Goal: Information Seeking & Learning: Learn about a topic

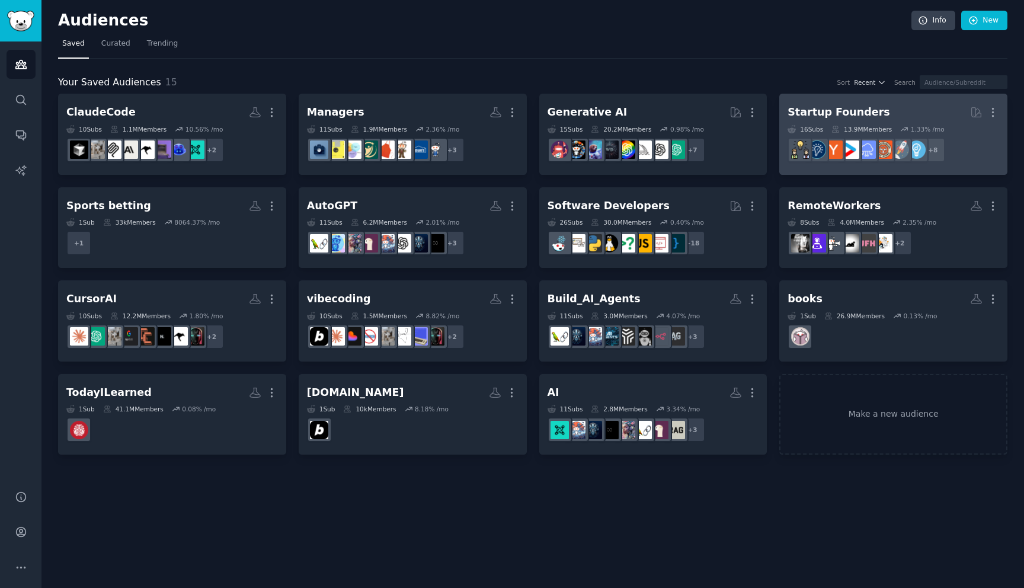
click at [888, 105] on h2 "Startup Founders More" at bounding box center [893, 112] width 212 height 21
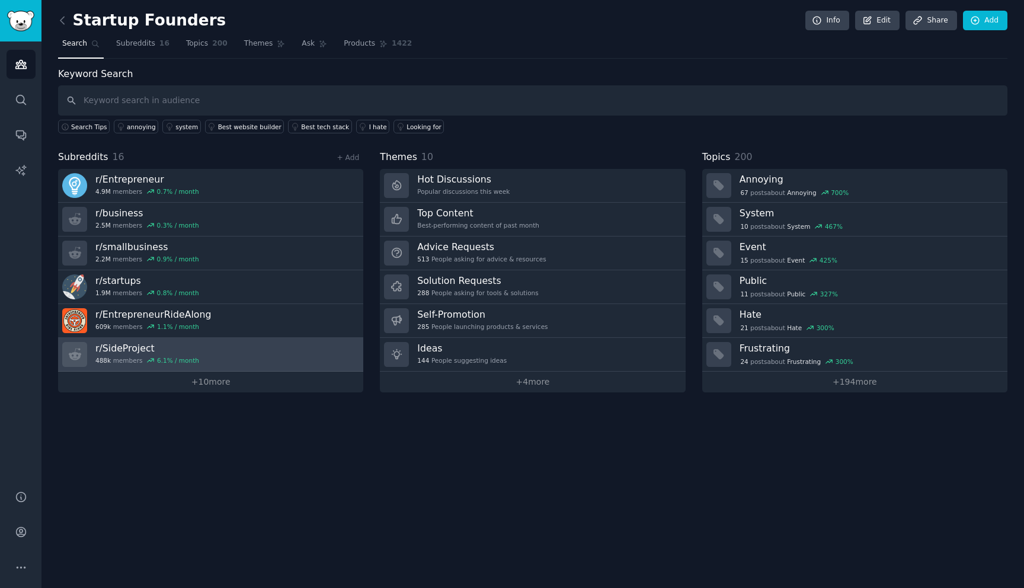
click at [224, 355] on link "r/ SideProject 488k members 6.1 % / month" at bounding box center [210, 355] width 305 height 34
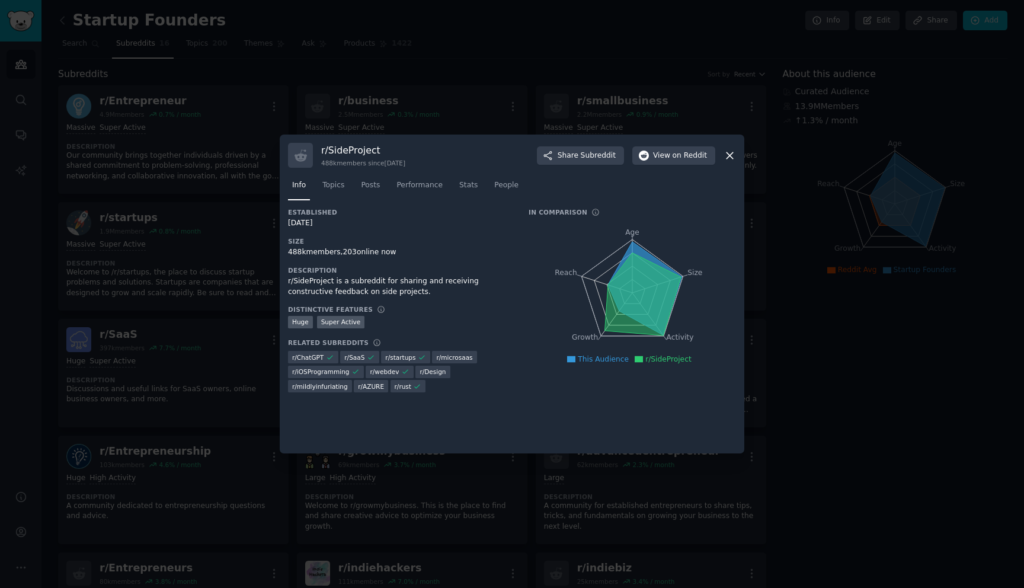
click at [224, 355] on div at bounding box center [512, 294] width 1024 height 588
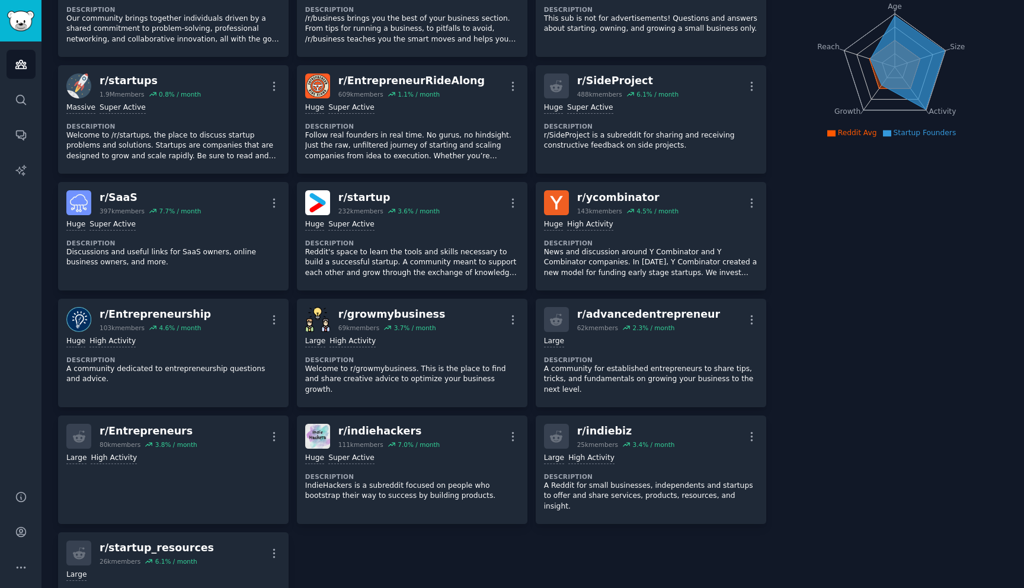
scroll to position [297, 0]
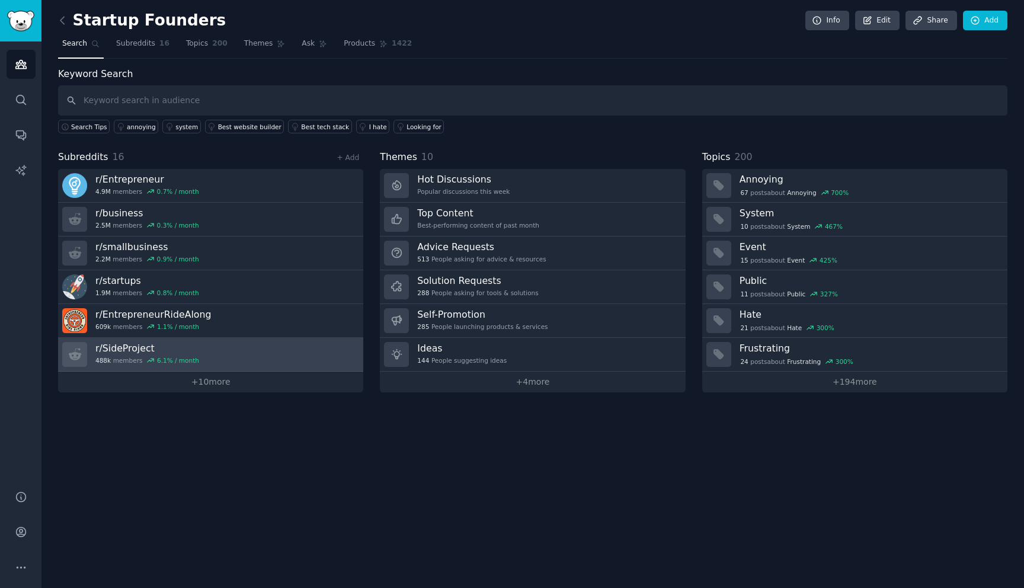
click at [131, 347] on h3 "r/ SideProject" at bounding box center [147, 348] width 104 height 12
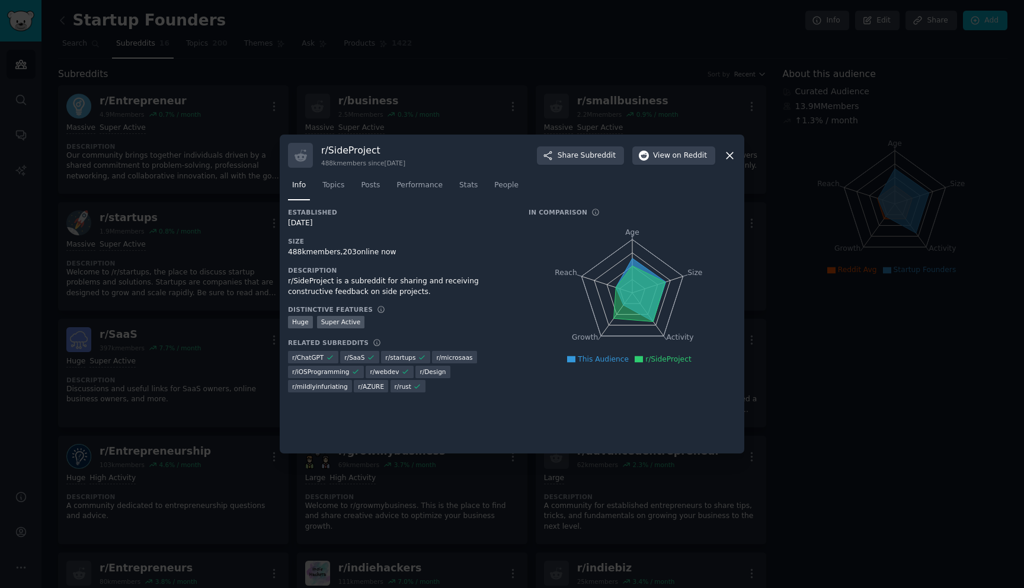
click at [131, 347] on div at bounding box center [512, 294] width 1024 height 588
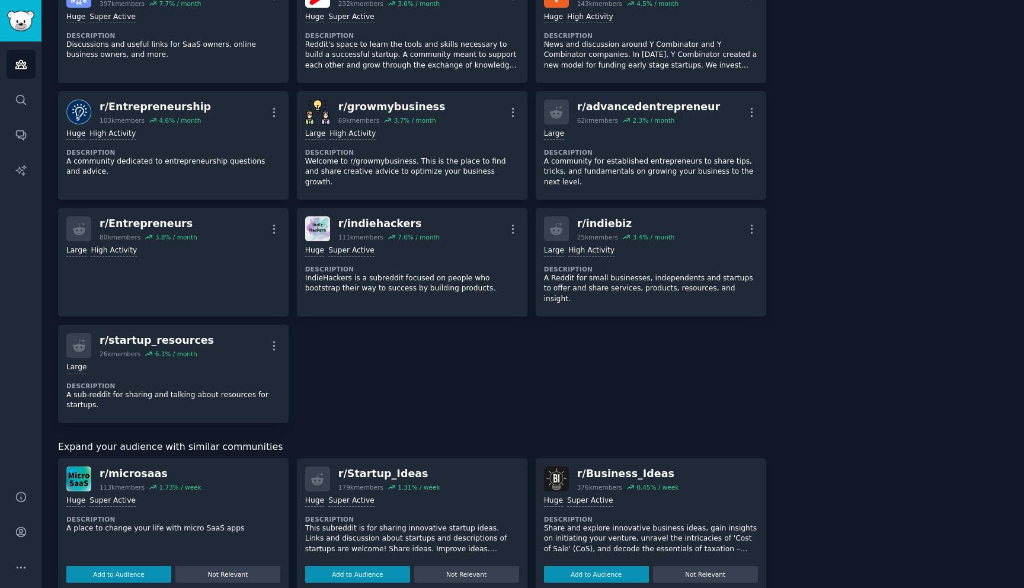
scroll to position [393, 0]
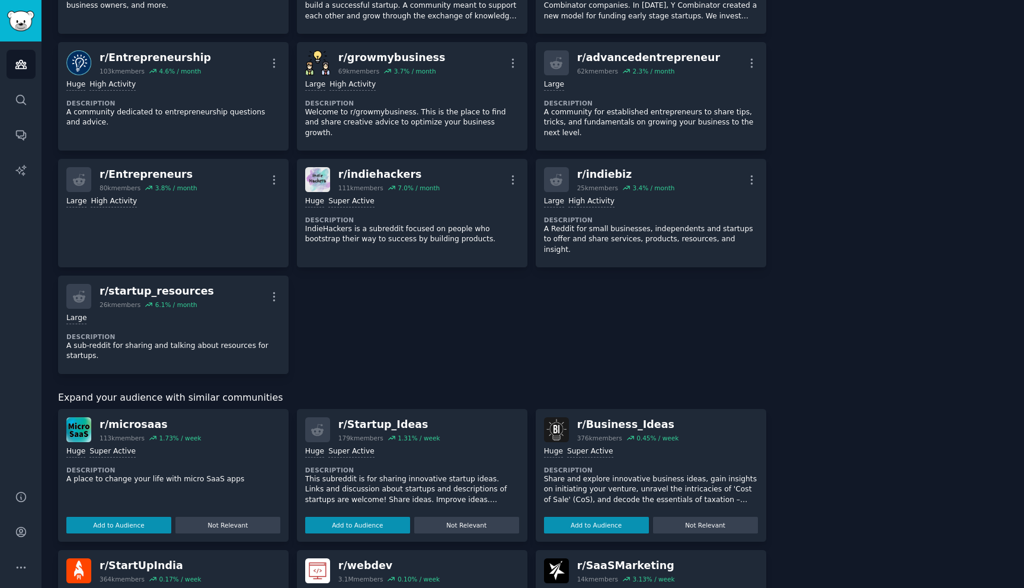
click at [132, 417] on div "r/ microsaas" at bounding box center [151, 424] width 102 height 15
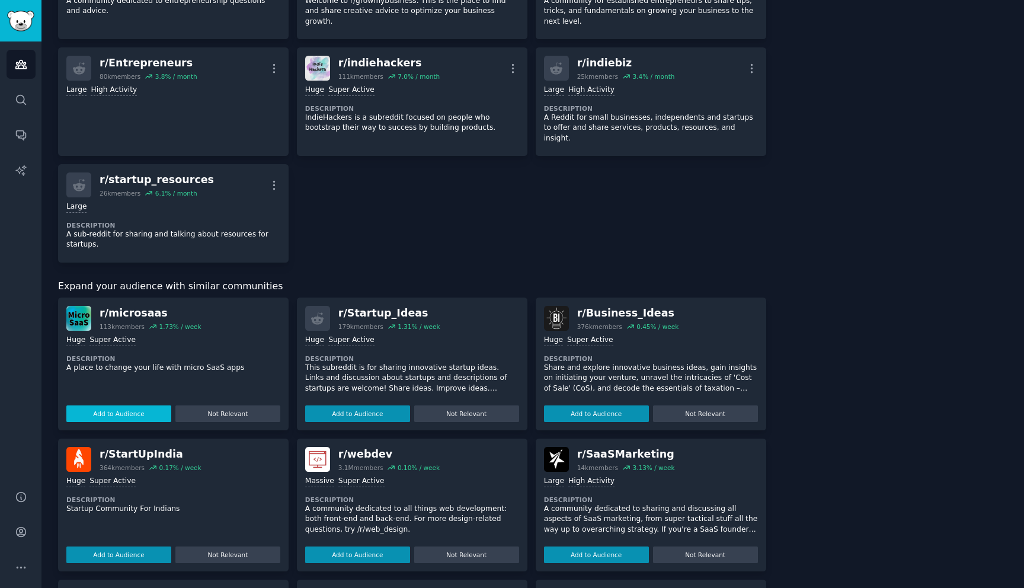
scroll to position [505, 0]
click at [137, 405] on button "Add to Audience" at bounding box center [118, 413] width 105 height 17
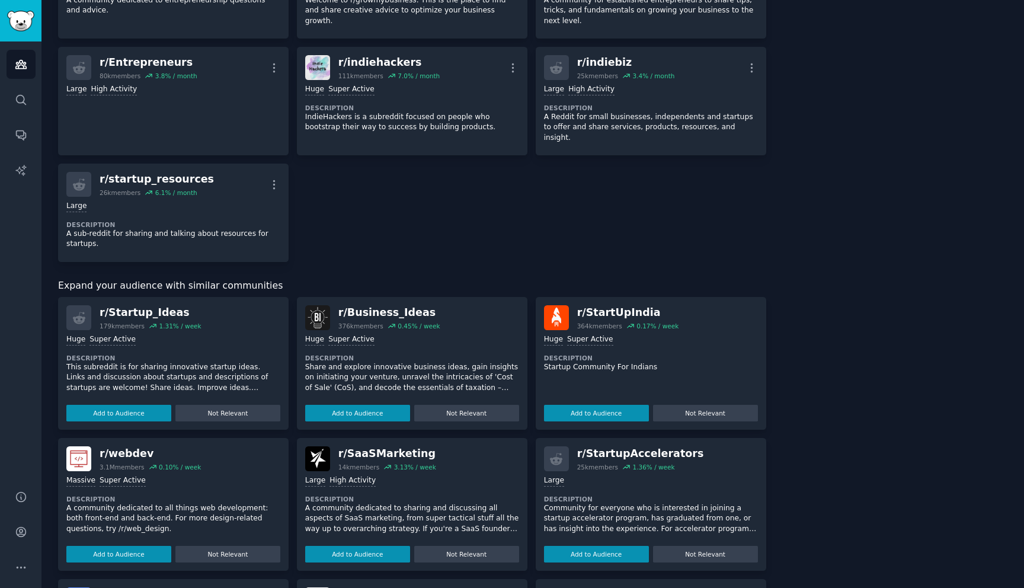
click at [137, 405] on button "Add to Audience" at bounding box center [118, 413] width 105 height 17
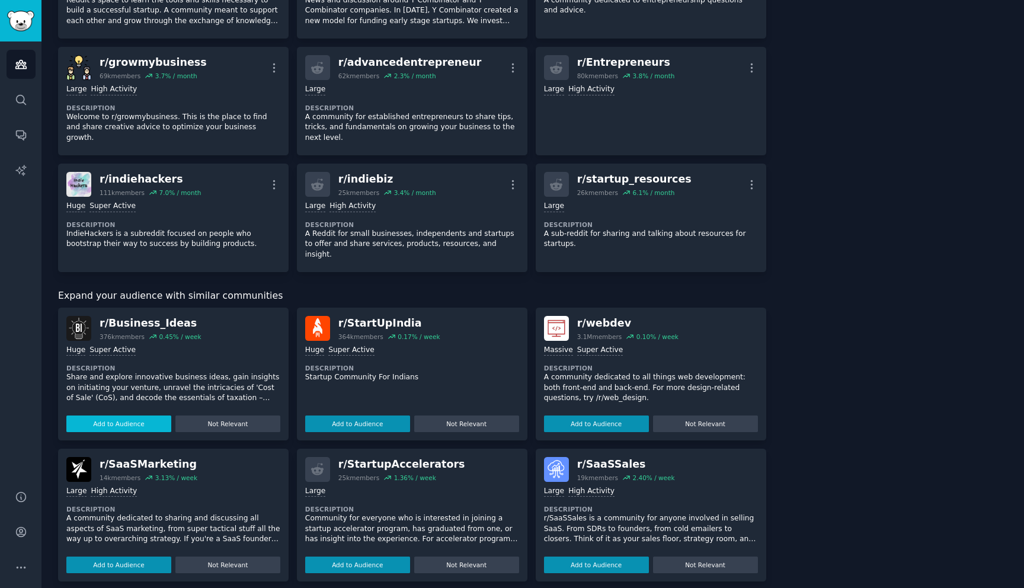
click at [136, 415] on button "Add to Audience" at bounding box center [118, 423] width 105 height 17
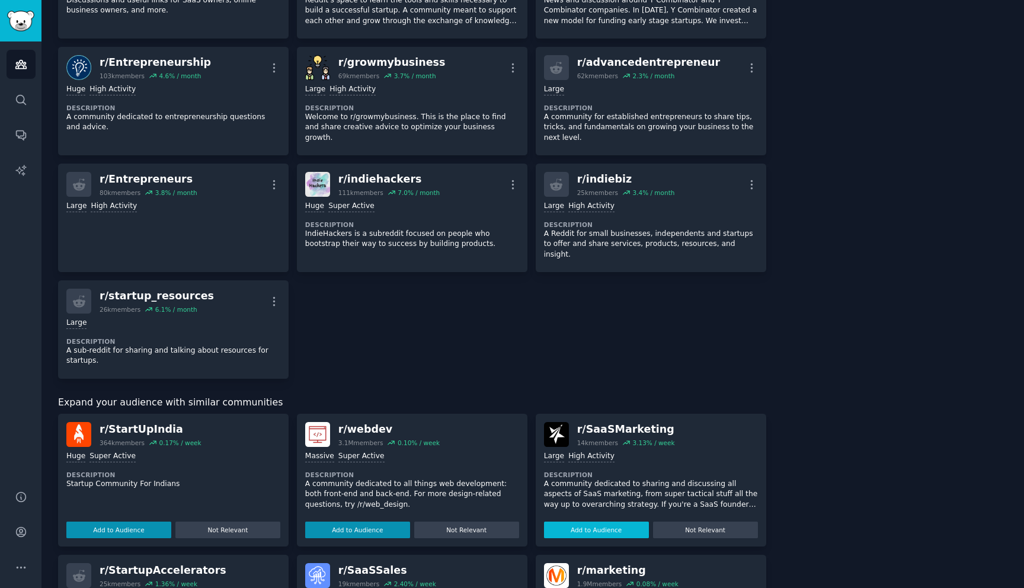
click at [614, 523] on button "Add to Audience" at bounding box center [596, 529] width 105 height 17
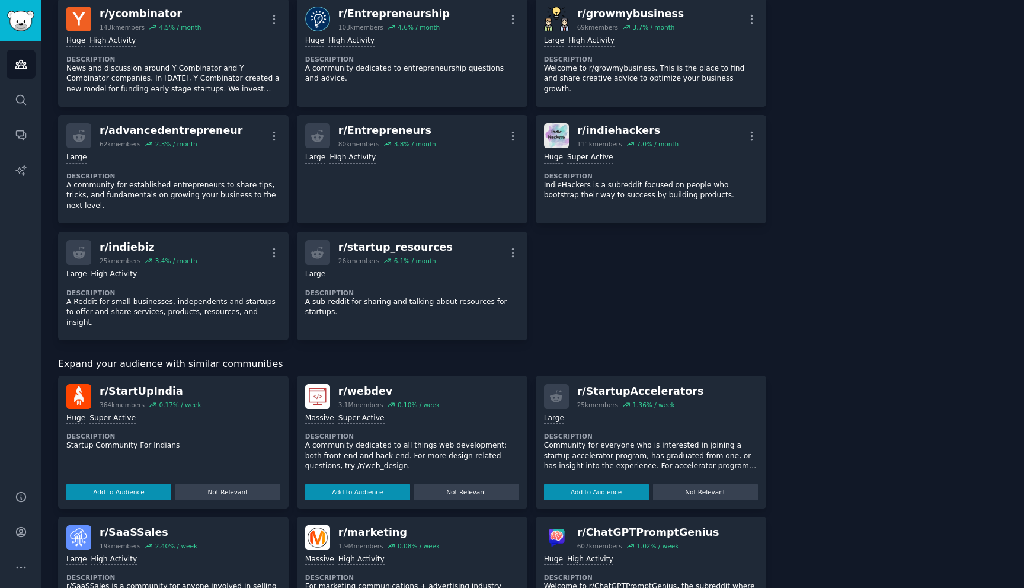
scroll to position [556, 0]
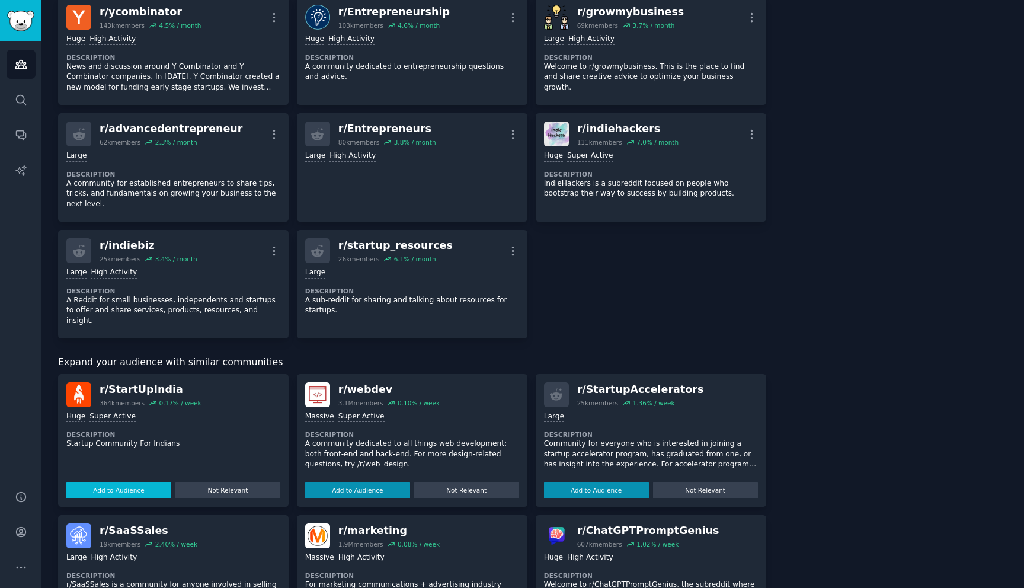
click at [132, 482] on button "Add to Audience" at bounding box center [118, 490] width 105 height 17
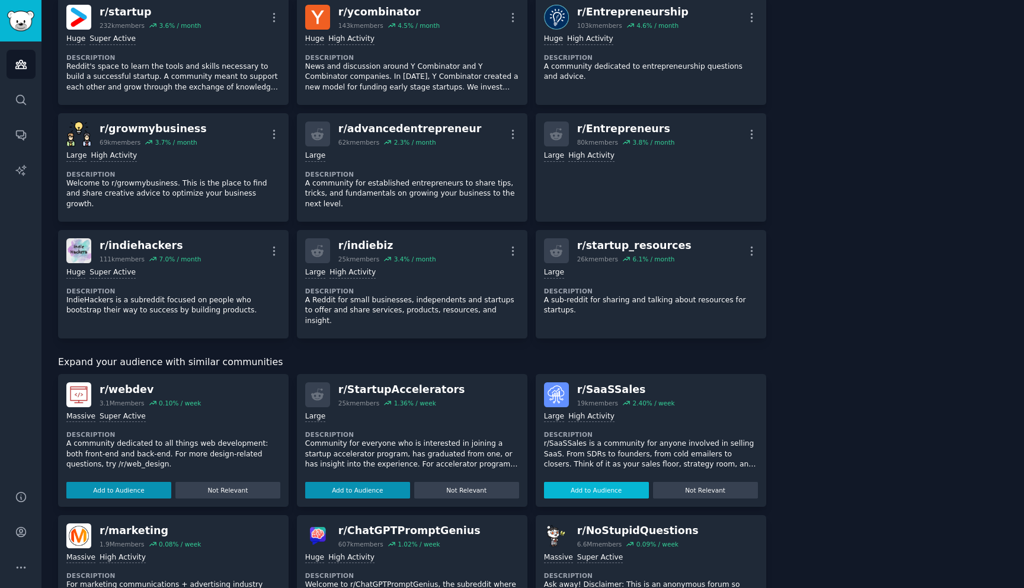
click at [573, 482] on button "Add to Audience" at bounding box center [596, 490] width 105 height 17
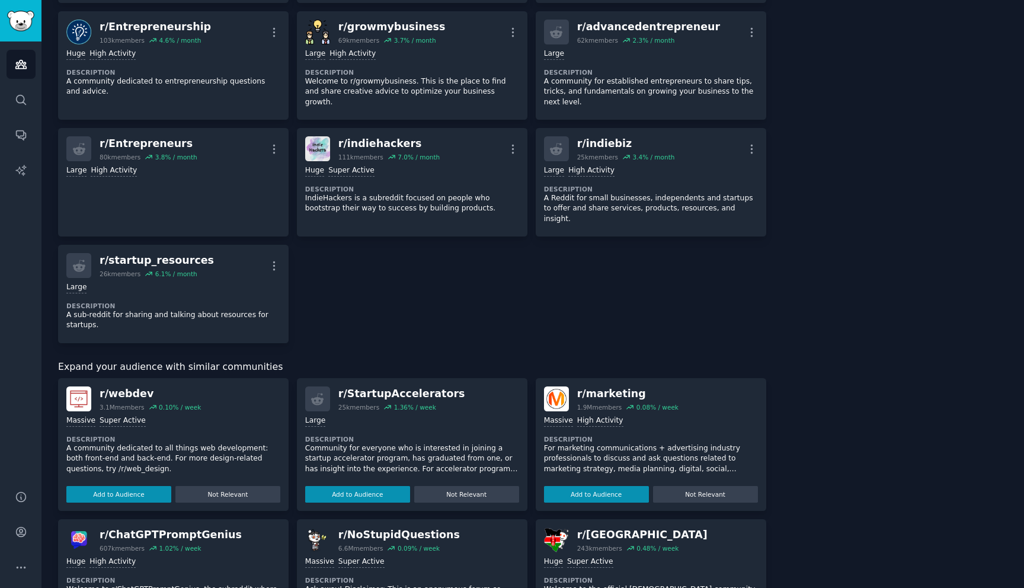
scroll to position [665, 0]
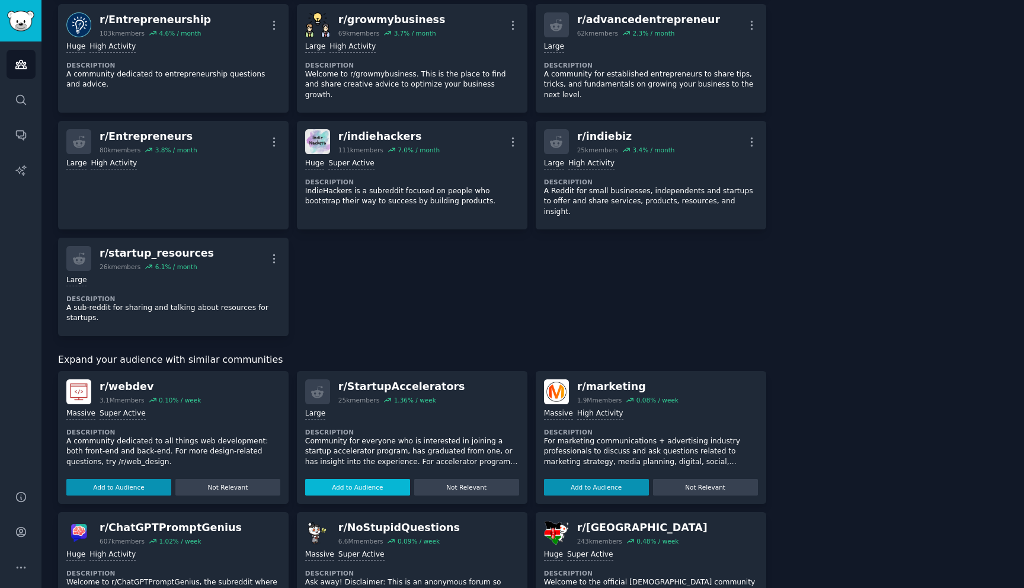
click at [358, 479] on button "Add to Audience" at bounding box center [357, 487] width 105 height 17
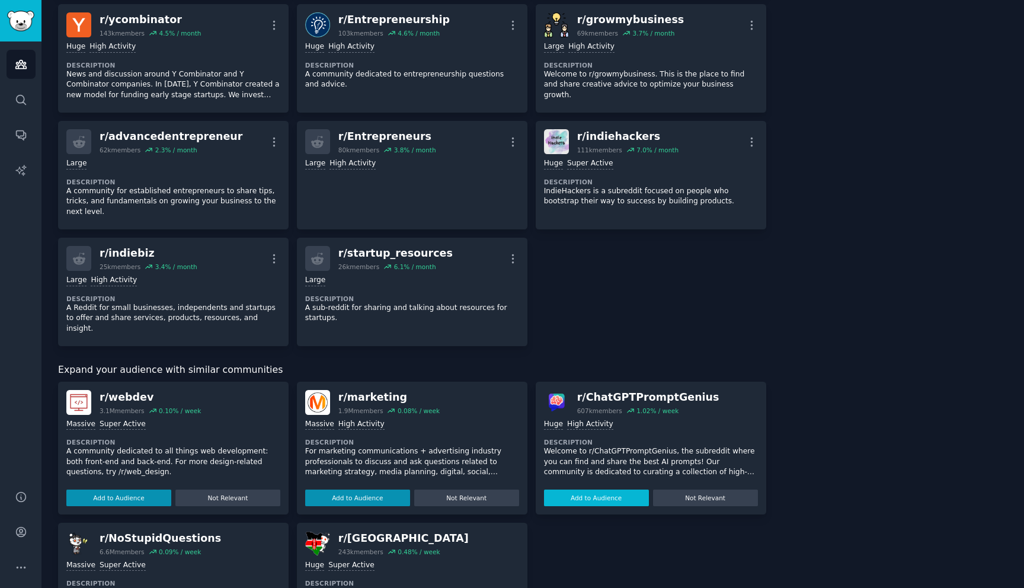
click at [613, 489] on button "Add to Audience" at bounding box center [596, 497] width 105 height 17
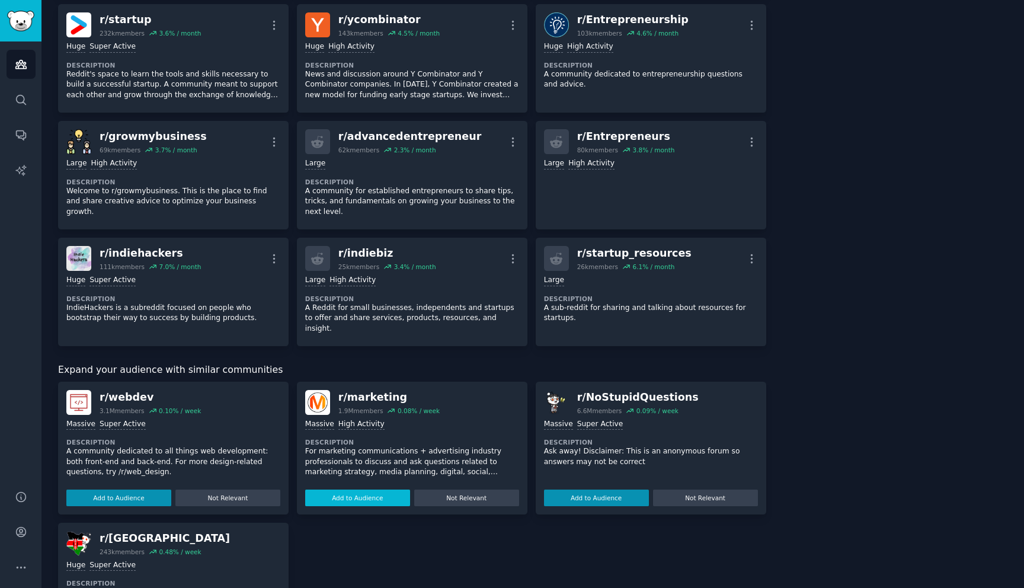
click at [372, 489] on button "Add to Audience" at bounding box center [357, 497] width 105 height 17
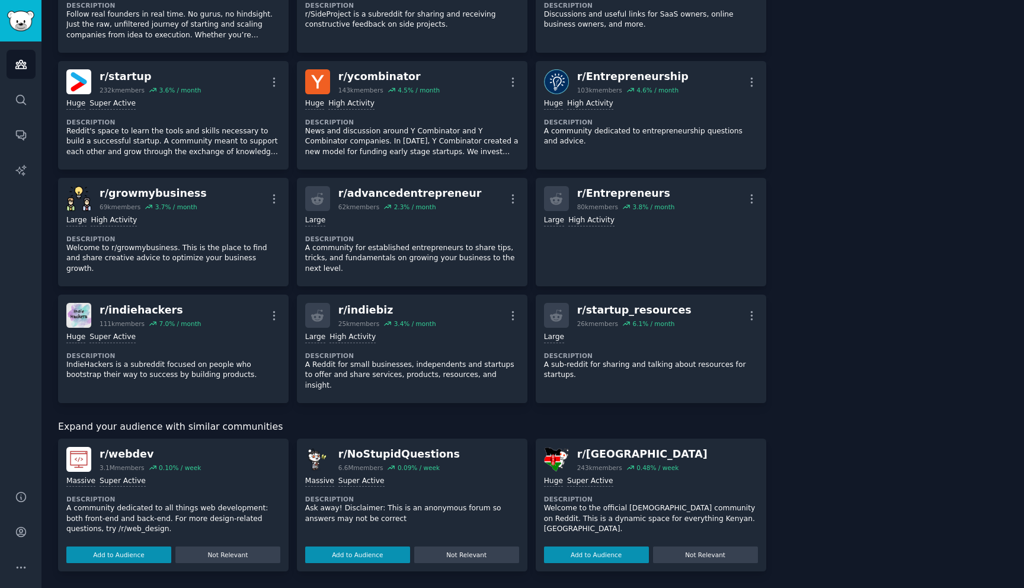
scroll to position [597, 0]
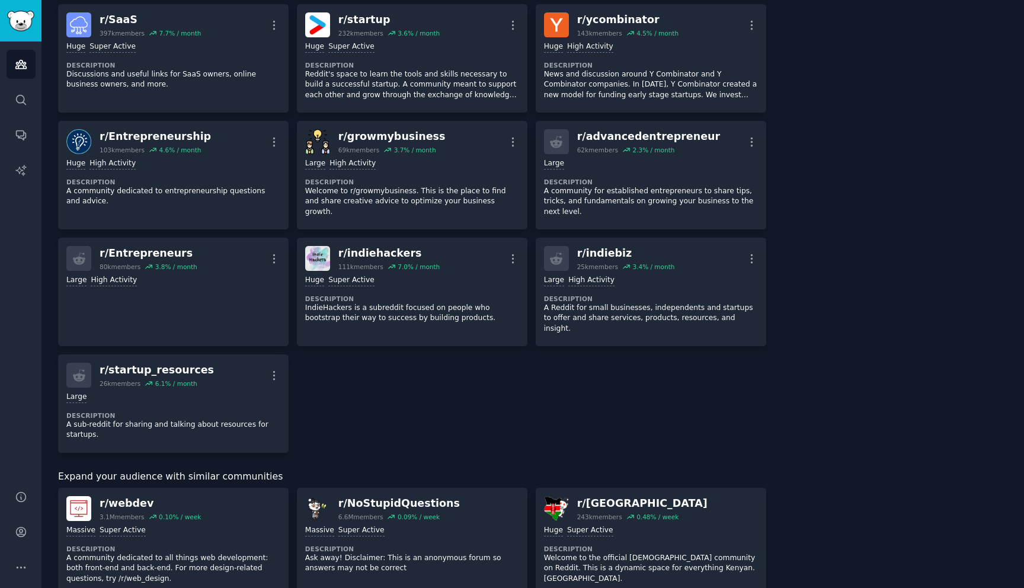
click at [110, 553] on p "A community dedicated to all things web development: both front-end and back-en…" at bounding box center [173, 568] width 214 height 31
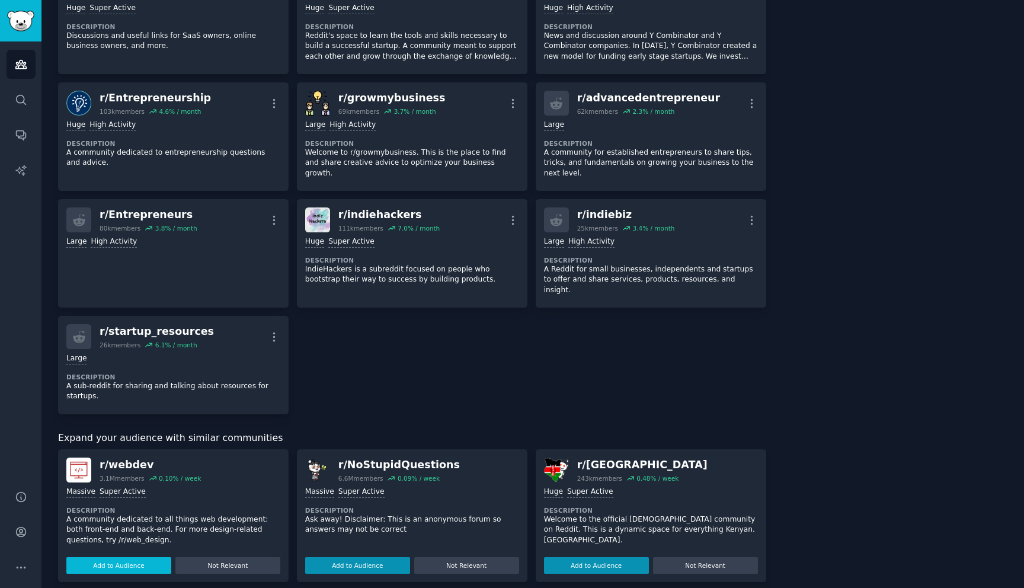
click at [113, 558] on button "Add to Audience" at bounding box center [118, 565] width 105 height 17
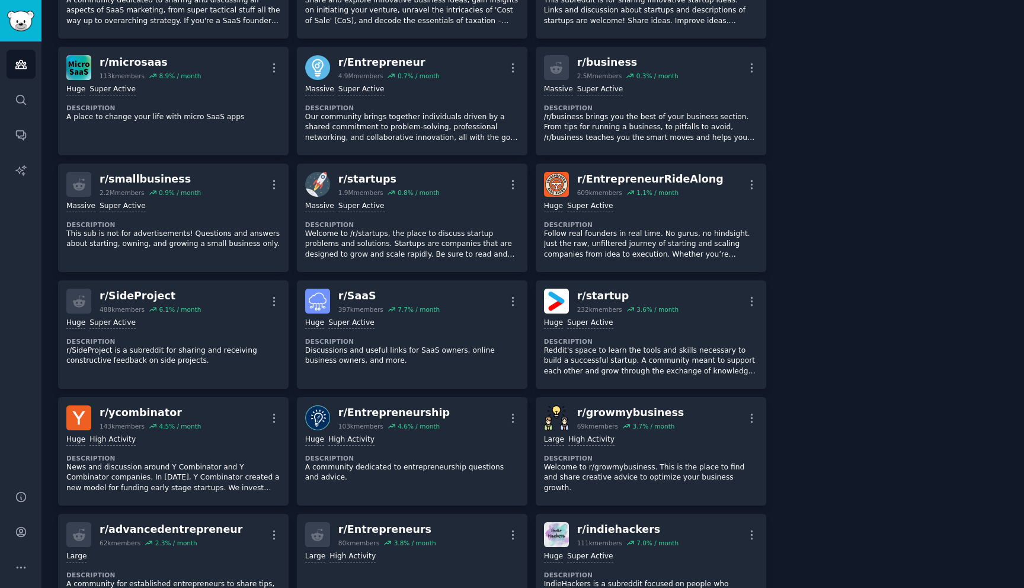
scroll to position [0, 0]
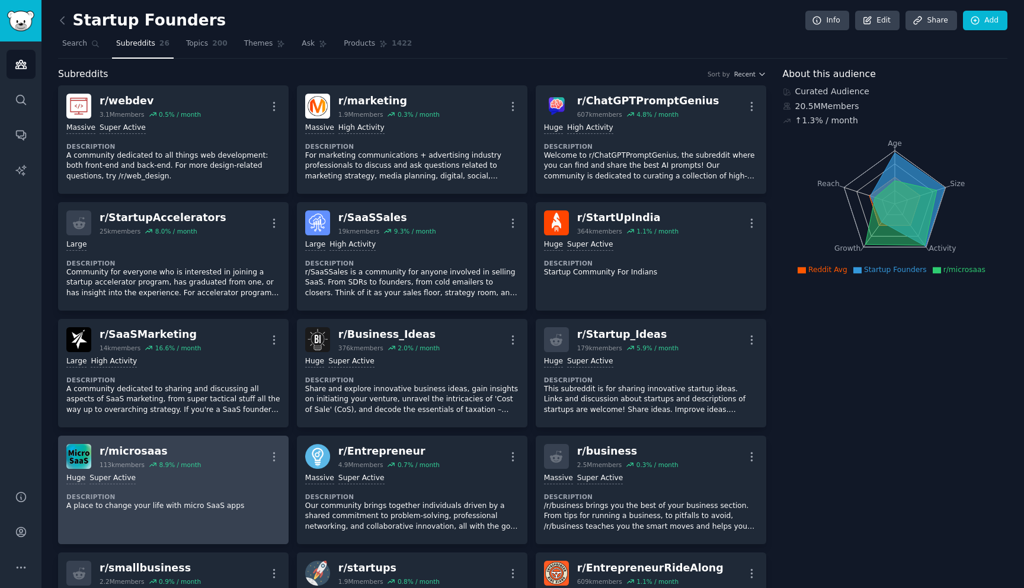
click at [168, 485] on div "Huge Super Active Description A place to change your life with micro SaaS apps" at bounding box center [173, 492] width 214 height 46
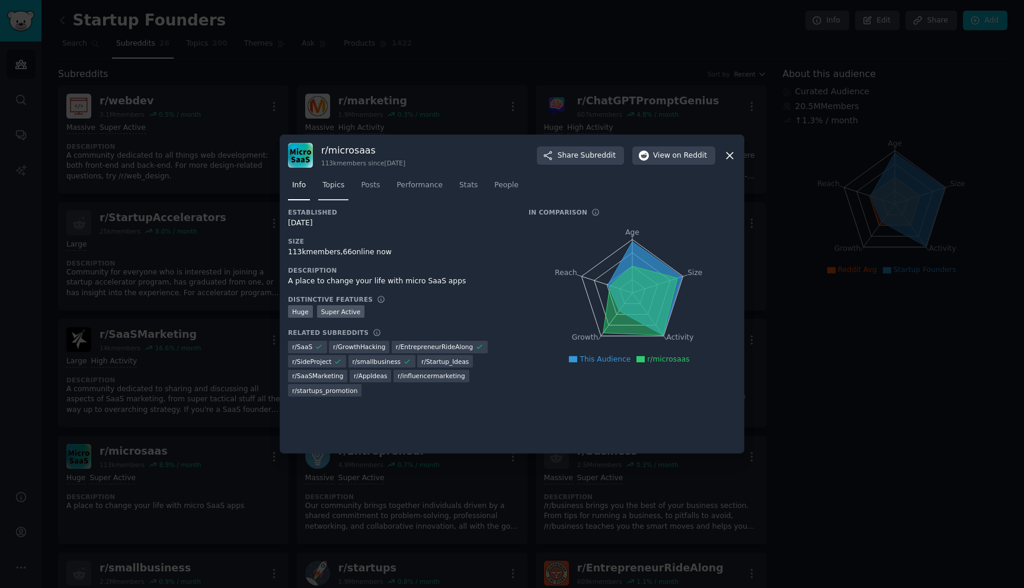
click at [324, 184] on span "Topics" at bounding box center [333, 185] width 22 height 11
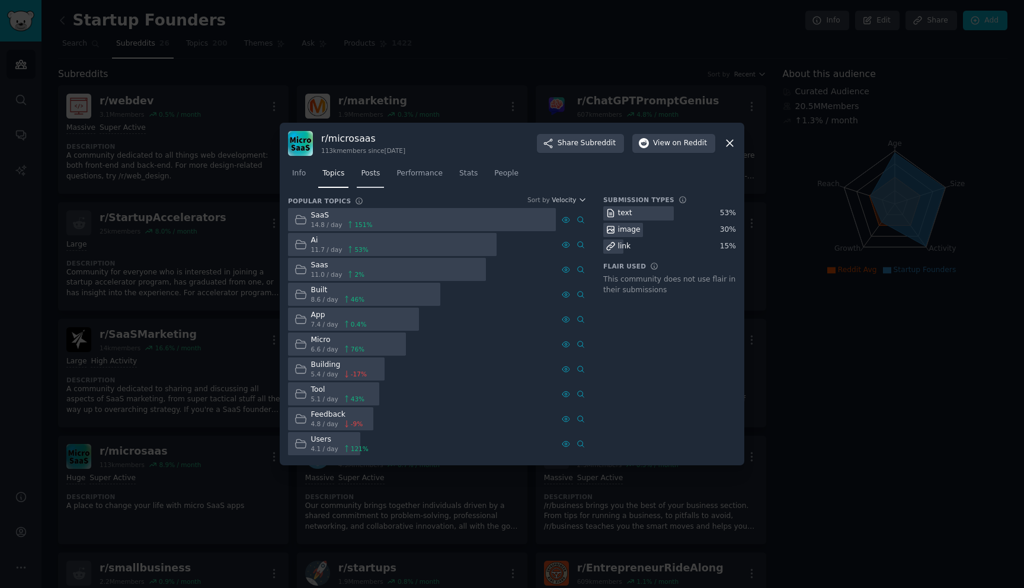
click at [373, 177] on span "Posts" at bounding box center [370, 173] width 19 height 11
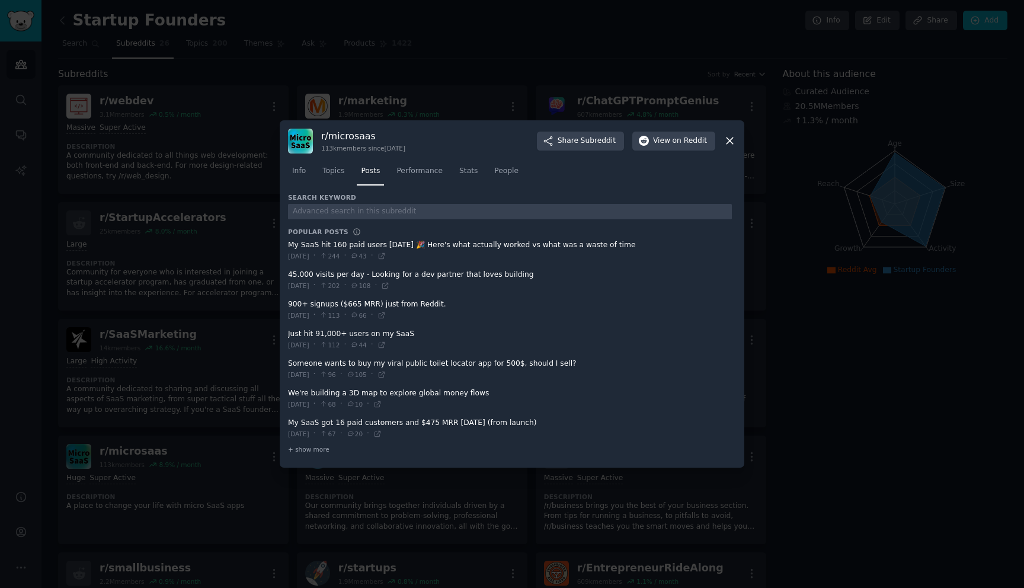
click at [401, 270] on span at bounding box center [510, 279] width 444 height 29
click at [389, 286] on icon at bounding box center [385, 285] width 8 height 8
click at [388, 29] on div at bounding box center [512, 294] width 1024 height 588
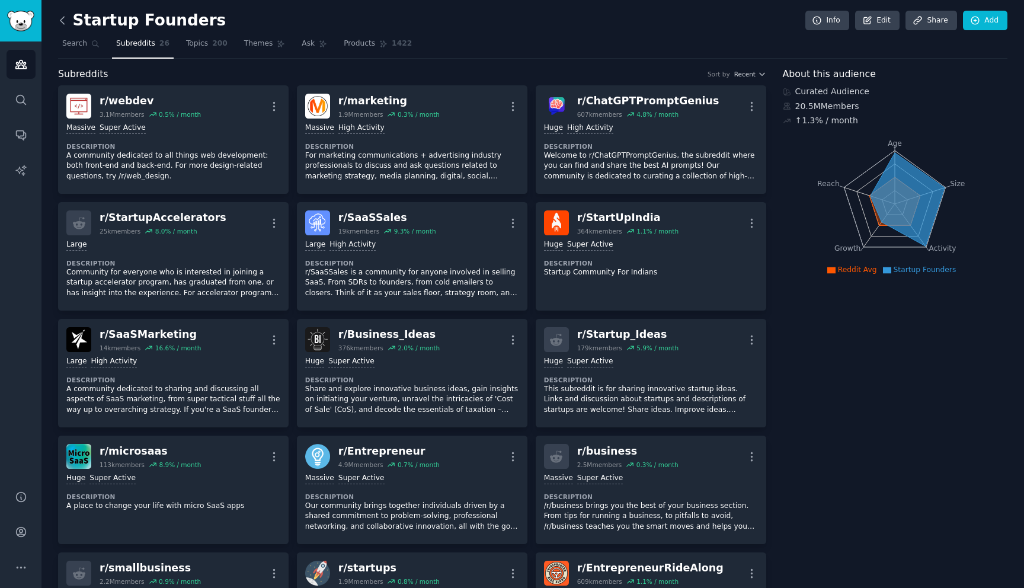
click at [59, 23] on icon at bounding box center [62, 20] width 12 height 12
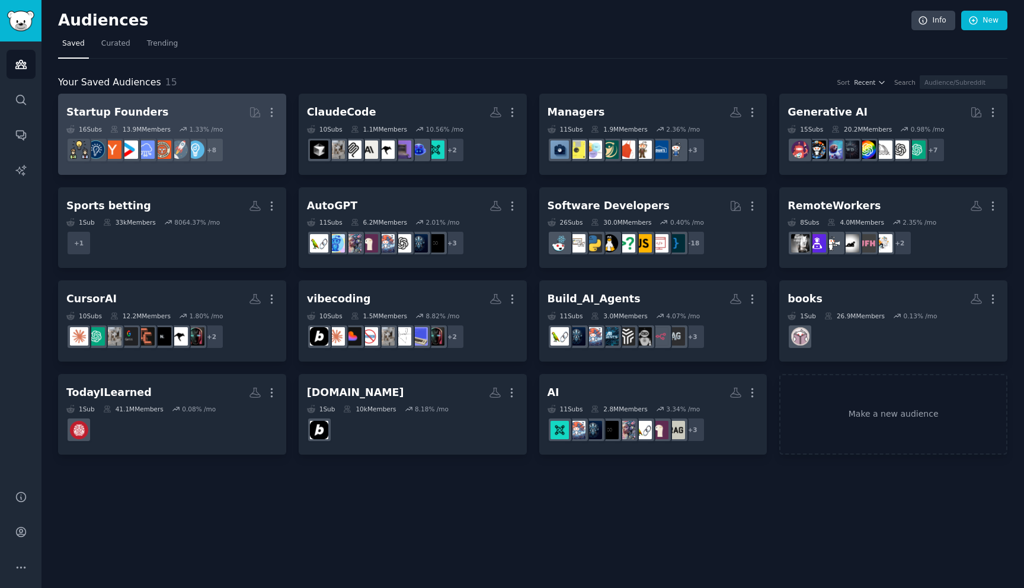
click at [203, 110] on h2 "Startup Founders More" at bounding box center [172, 112] width 212 height 21
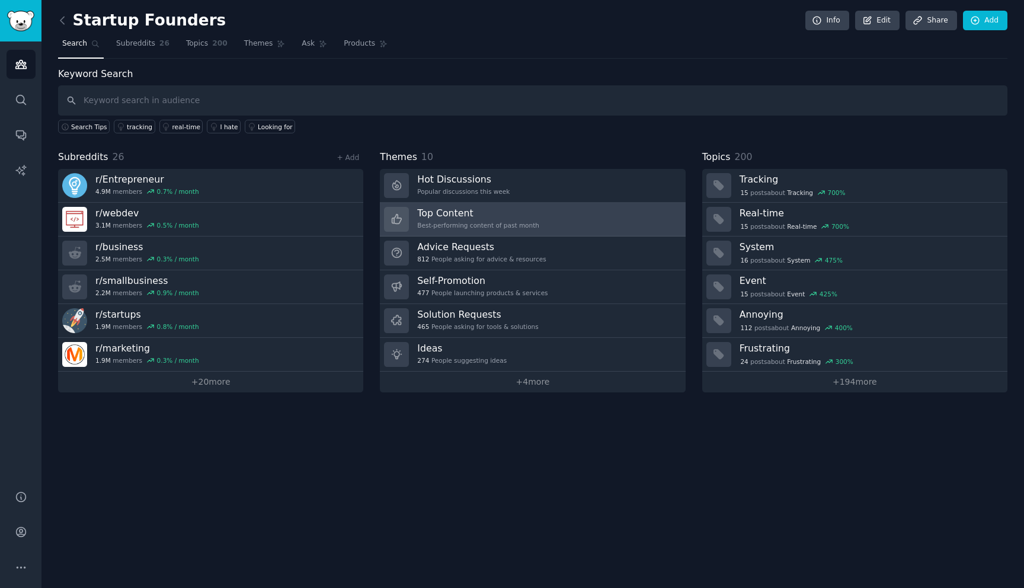
click at [505, 224] on div "Best-performing content of past month" at bounding box center [478, 225] width 122 height 8
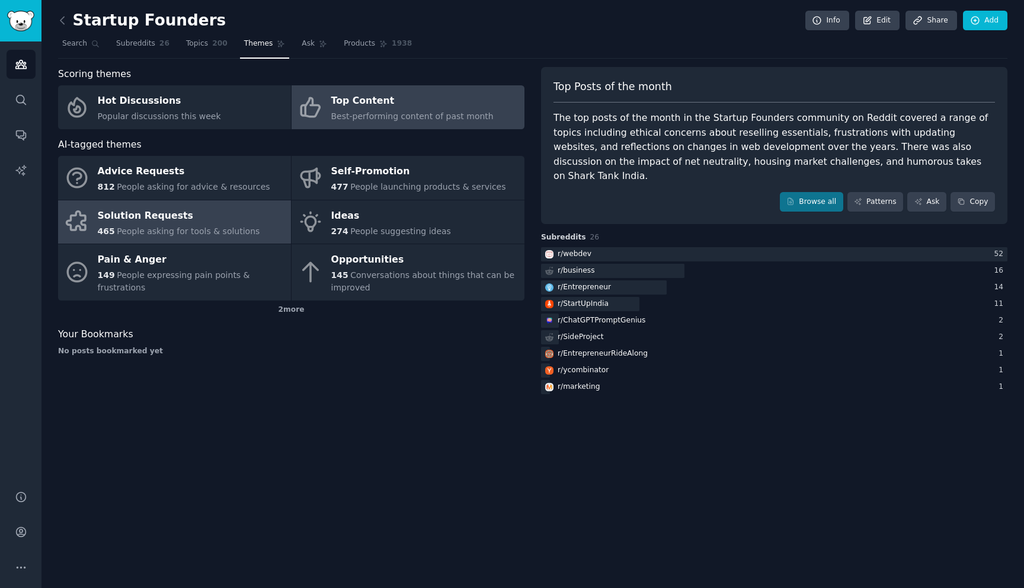
click at [252, 226] on link "Solution Requests 465 People asking for tools & solutions" at bounding box center [174, 222] width 233 height 44
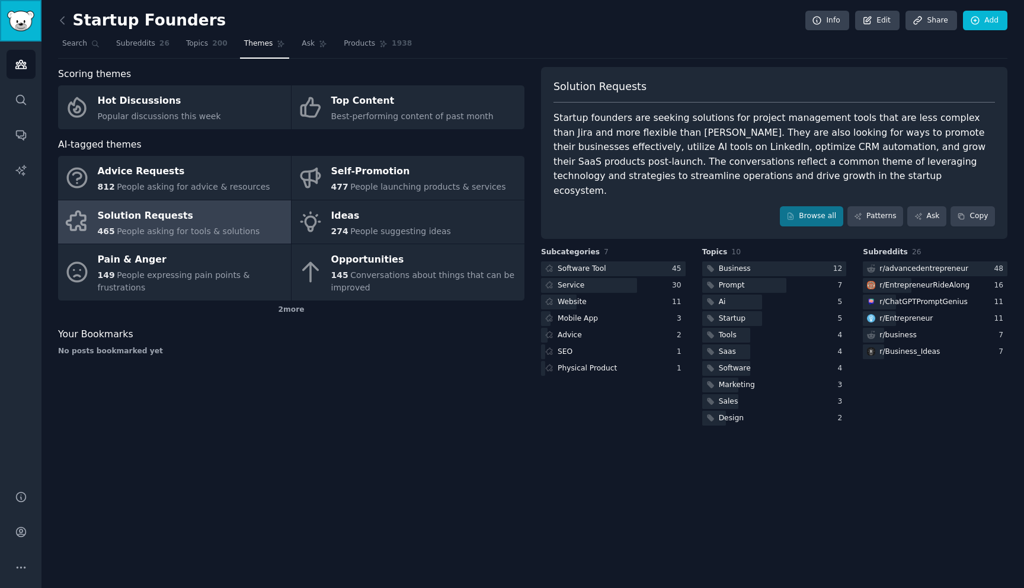
click at [8, 17] on img "Sidebar" at bounding box center [20, 21] width 27 height 21
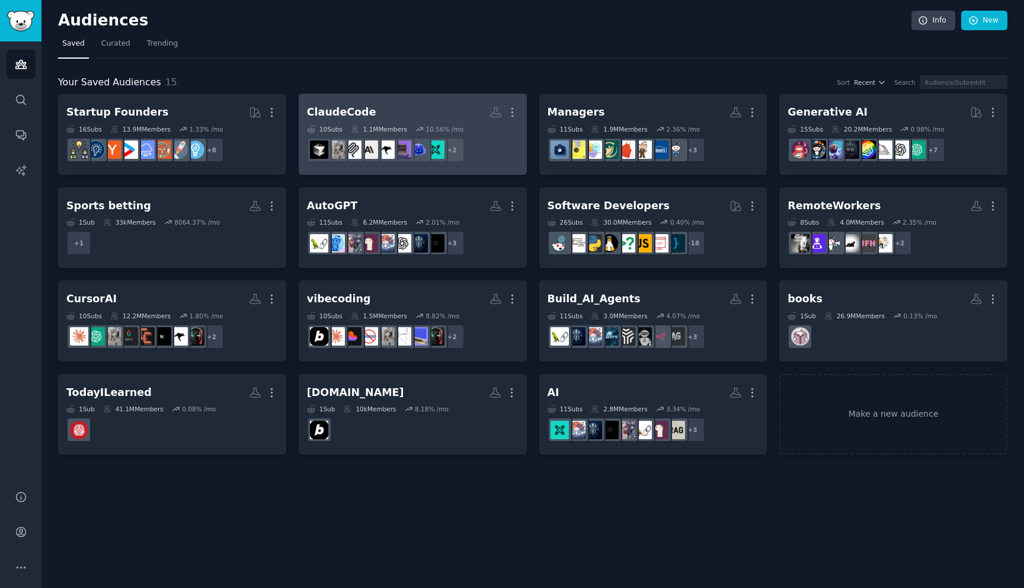
click at [339, 105] on div "ClaudeCode" at bounding box center [341, 112] width 69 height 15
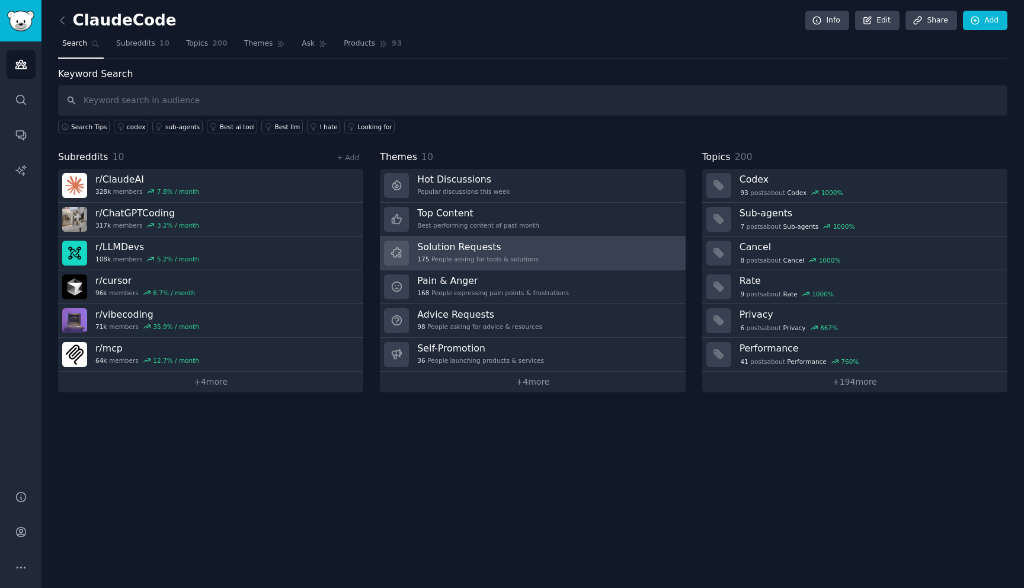
click at [543, 251] on link "Solution Requests 175 People asking for tools & solutions" at bounding box center [532, 253] width 305 height 34
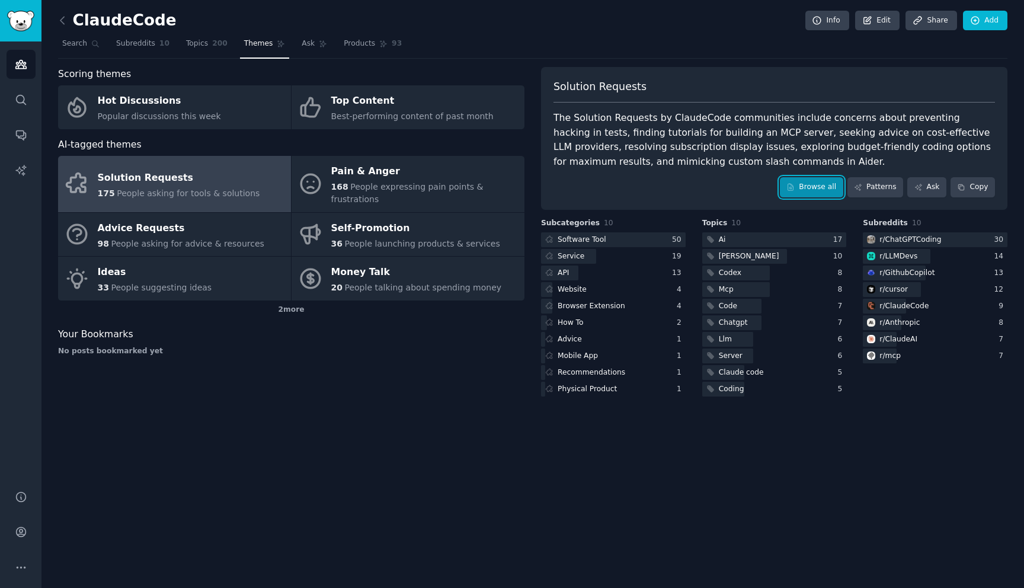
click at [808, 186] on link "Browse all" at bounding box center [811, 187] width 63 height 20
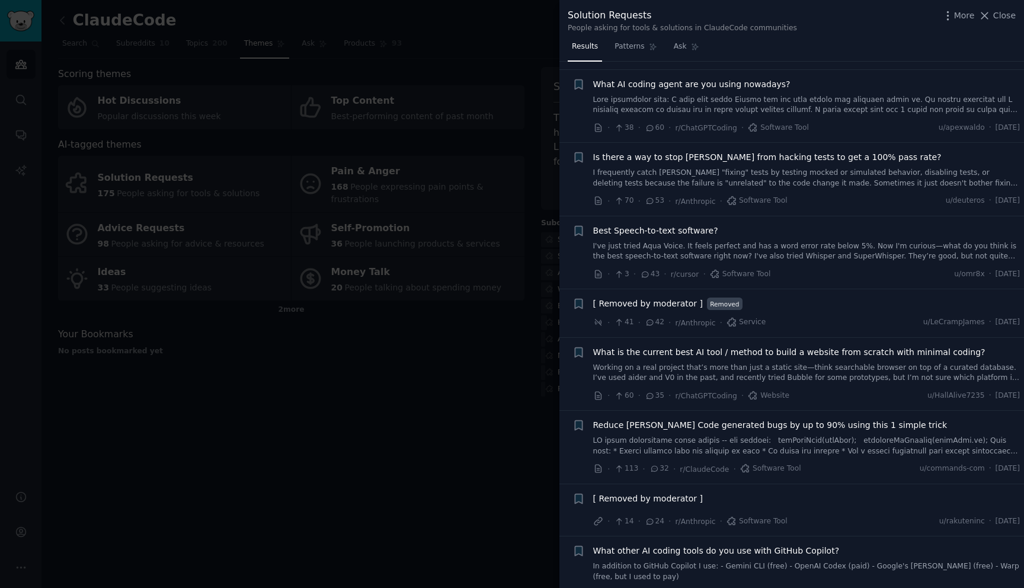
scroll to position [402, 0]
click at [803, 426] on span "Reduce [PERSON_NAME] Code generated bugs by up to 90% using this 1 simple trick" at bounding box center [770, 424] width 354 height 12
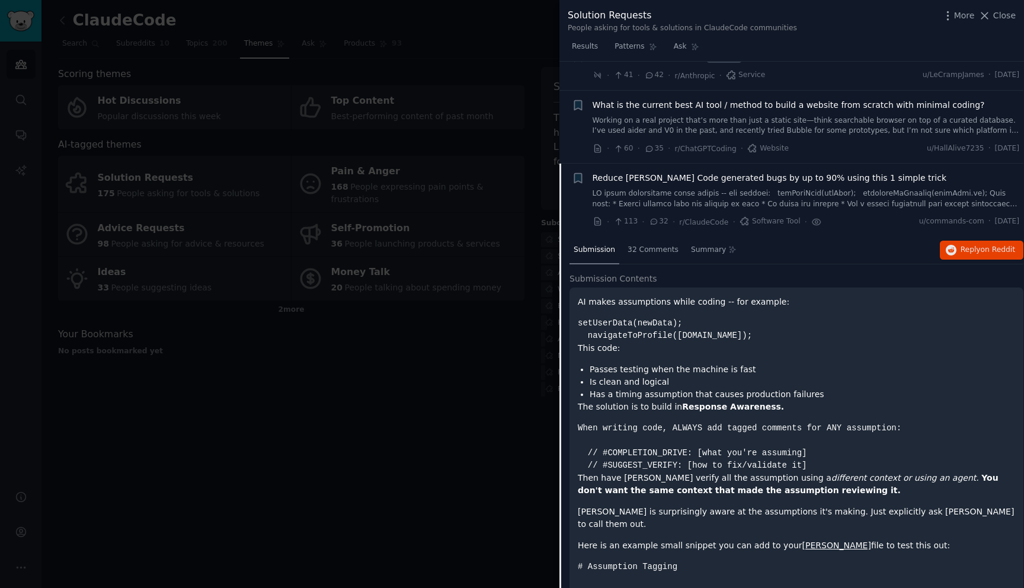
scroll to position [577, 1]
